Goal: Transaction & Acquisition: Subscribe to service/newsletter

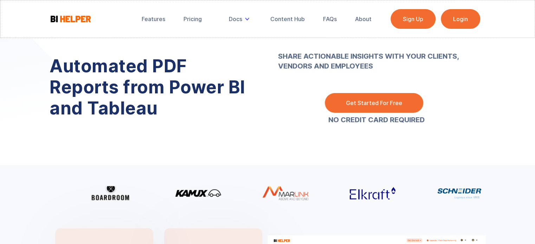
click at [383, 99] on link "Get Started For Free" at bounding box center [374, 103] width 98 height 20
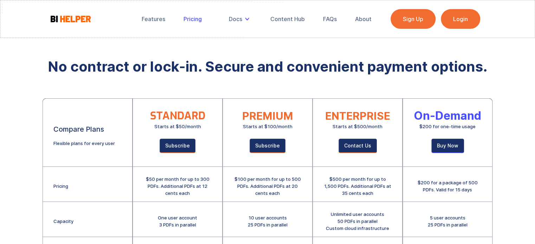
click at [188, 19] on div "Pricing" at bounding box center [193, 18] width 18 height 7
click at [82, 14] on div at bounding box center [93, 19] width 87 height 20
click at [69, 20] on img at bounding box center [71, 18] width 42 height 9
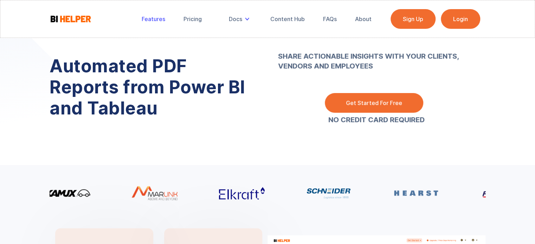
click at [160, 18] on div "Features" at bounding box center [154, 18] width 24 height 7
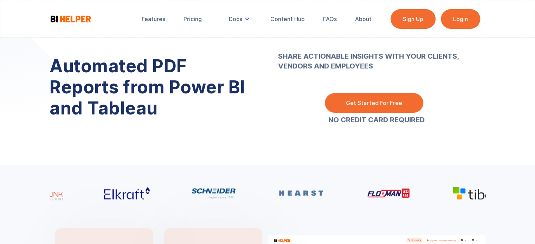
click at [81, 21] on img at bounding box center [71, 18] width 42 height 9
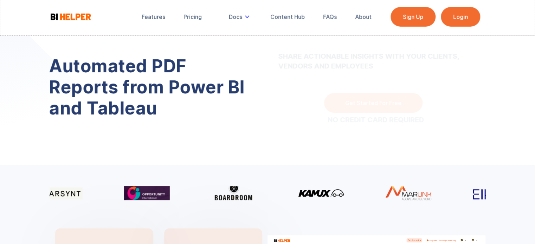
click at [283, 50] on strong "SHARE ACTIONABLE INSIGHTS WITH YOUR CLIENTS, VENDORS AND EMPLOYEES ‍" at bounding box center [377, 56] width 197 height 49
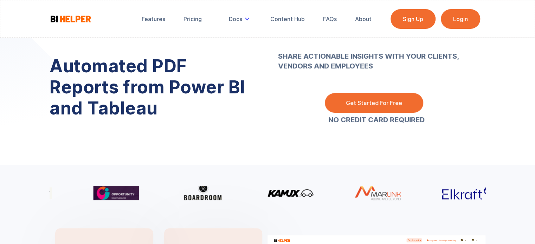
click at [386, 107] on link "Get Started For Free" at bounding box center [374, 103] width 98 height 20
